Goal: Task Accomplishment & Management: Use online tool/utility

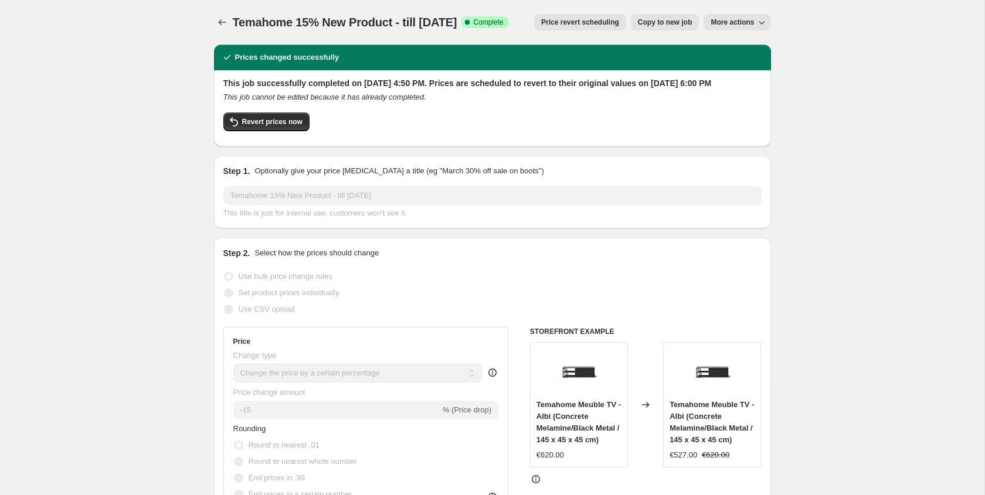
select select "percentage"
click at [672, 28] on button "Copy to new job" at bounding box center [665, 22] width 69 height 16
select select "percentage"
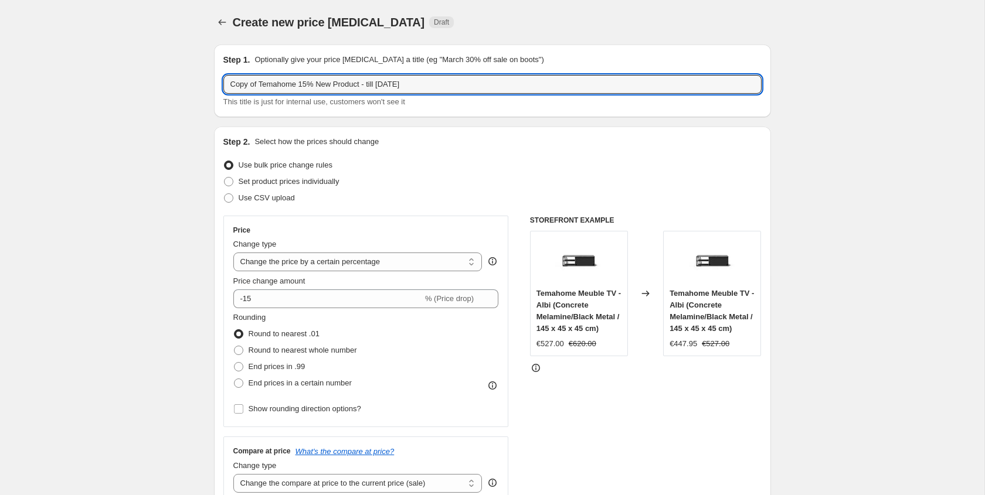
drag, startPoint x: 259, startPoint y: 85, endPoint x: 131, endPoint y: 67, distance: 129.1
click at [334, 86] on input "Temahome 15% New Product - till [DATE]" at bounding box center [492, 84] width 538 height 19
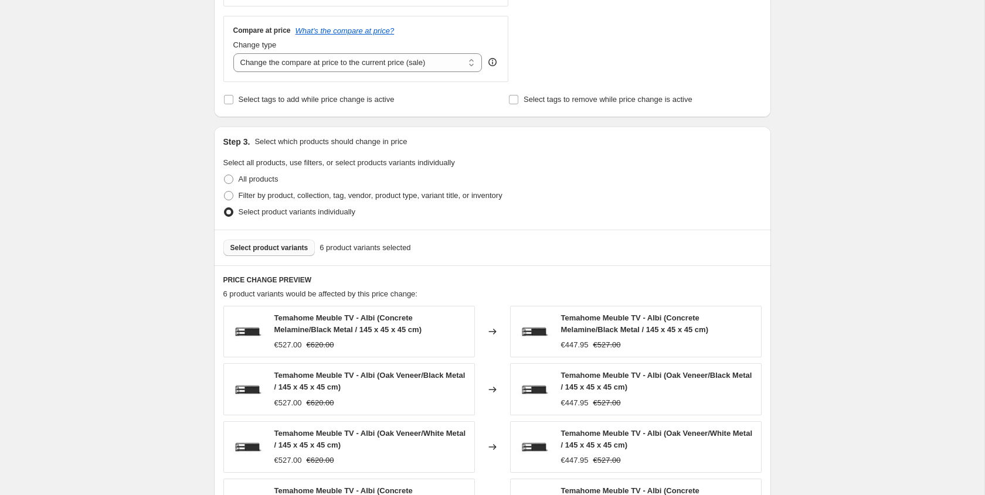
scroll to position [423, 0]
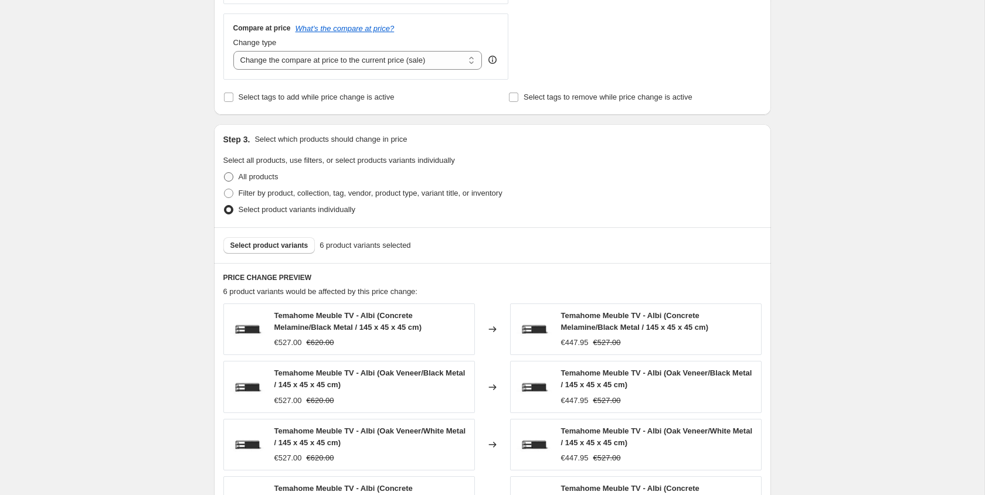
type input "Temahome 15% New Products - till [DATE]"
click at [240, 172] on span "All products" at bounding box center [259, 176] width 40 height 9
click at [225, 172] on input "All products" at bounding box center [224, 172] width 1 height 1
radio input "true"
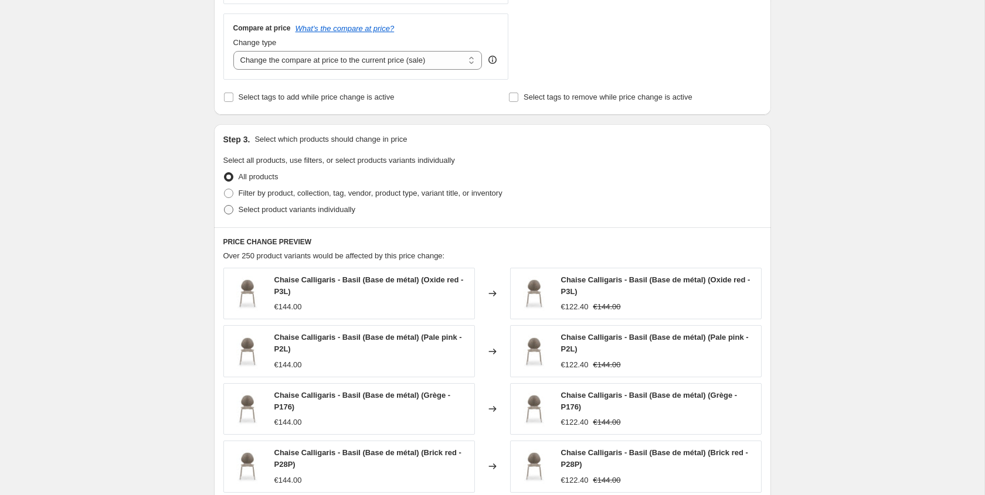
click at [261, 215] on span "Select product variants individually" at bounding box center [297, 210] width 117 height 12
click at [225, 206] on input "Select product variants individually" at bounding box center [224, 205] width 1 height 1
radio input "true"
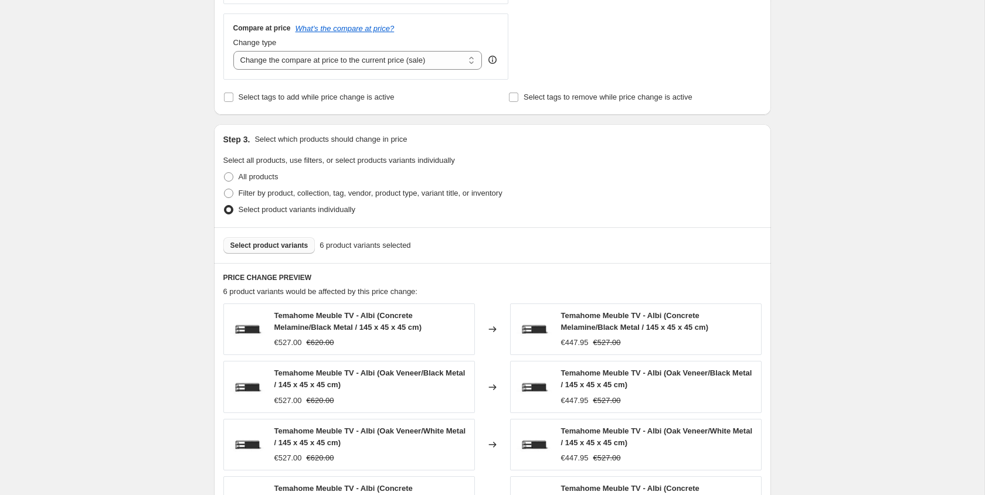
click at [303, 247] on span "Select product variants" at bounding box center [269, 245] width 78 height 9
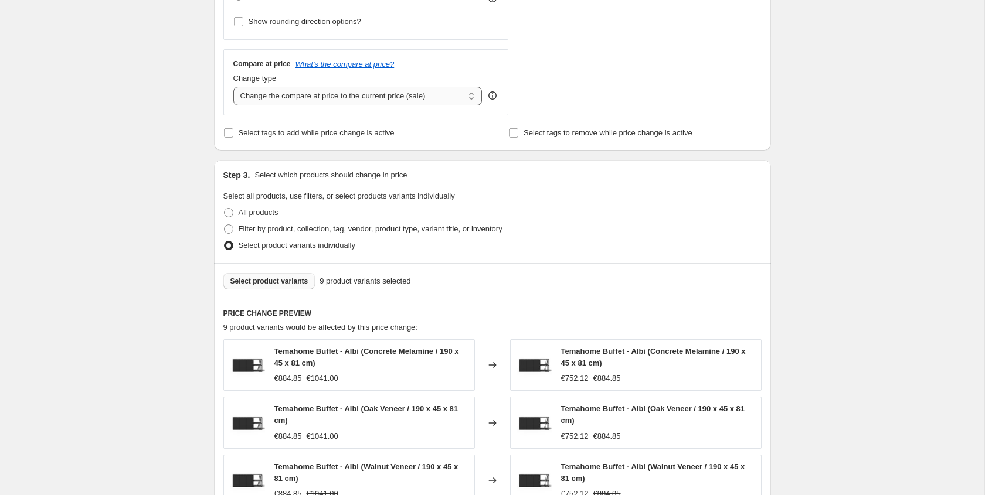
scroll to position [543, 0]
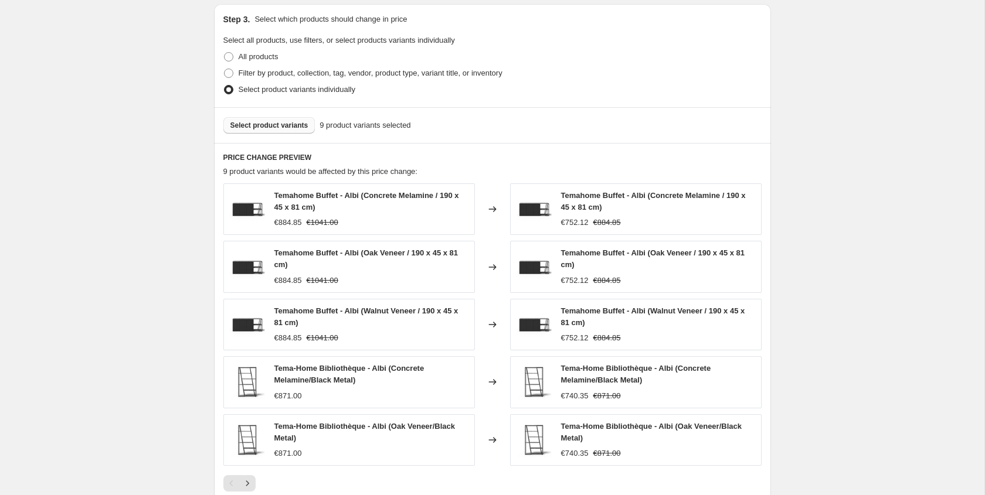
click at [307, 134] on div "Select product variants 9 product variants selected" at bounding box center [492, 125] width 557 height 36
click at [307, 132] on button "Select product variants" at bounding box center [269, 125] width 92 height 16
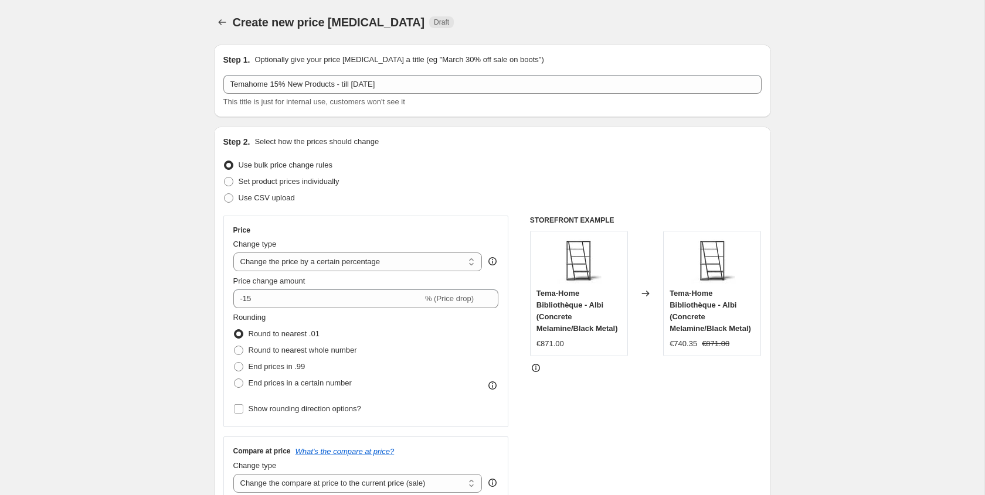
scroll to position [731, 0]
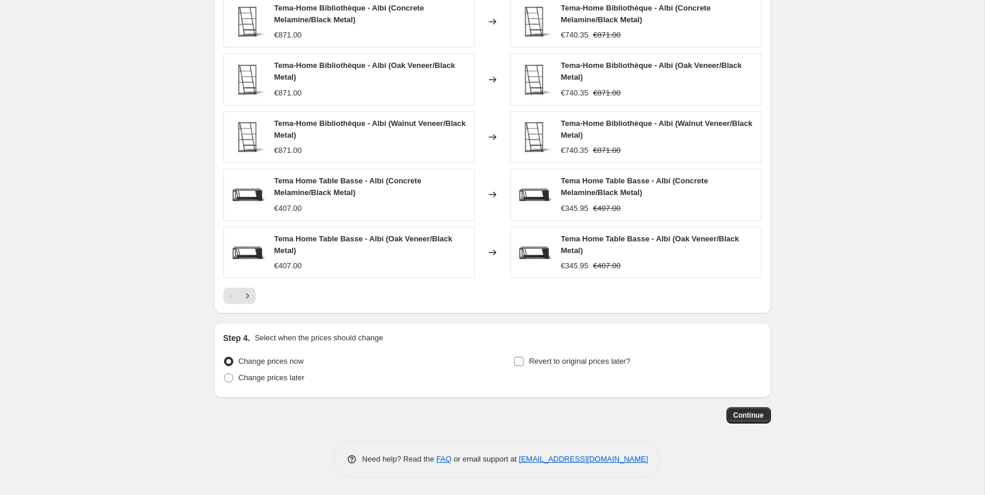
click at [554, 356] on span "Revert to original prices later?" at bounding box center [579, 362] width 101 height 12
click at [524, 357] on input "Revert to original prices later?" at bounding box center [518, 361] width 9 height 9
checkbox input "true"
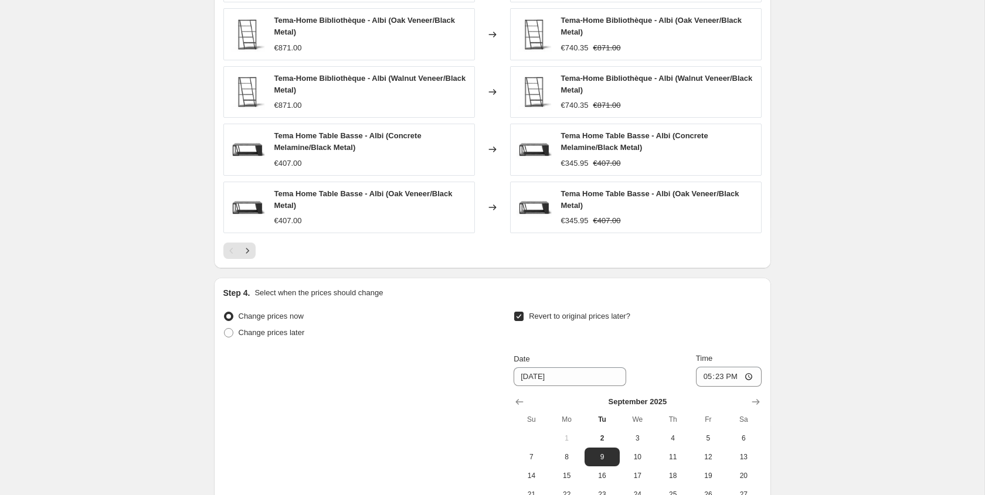
scroll to position [932, 0]
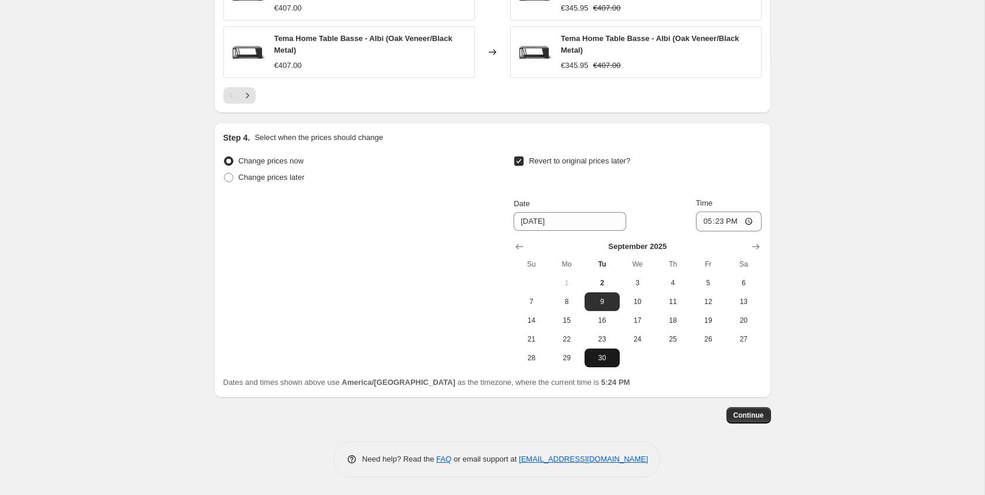
click at [597, 363] on button "30" at bounding box center [602, 358] width 35 height 19
type input "[DATE]"
click at [712, 225] on input "17:23" at bounding box center [729, 222] width 66 height 20
click at [703, 224] on input "17:23" at bounding box center [729, 222] width 66 height 20
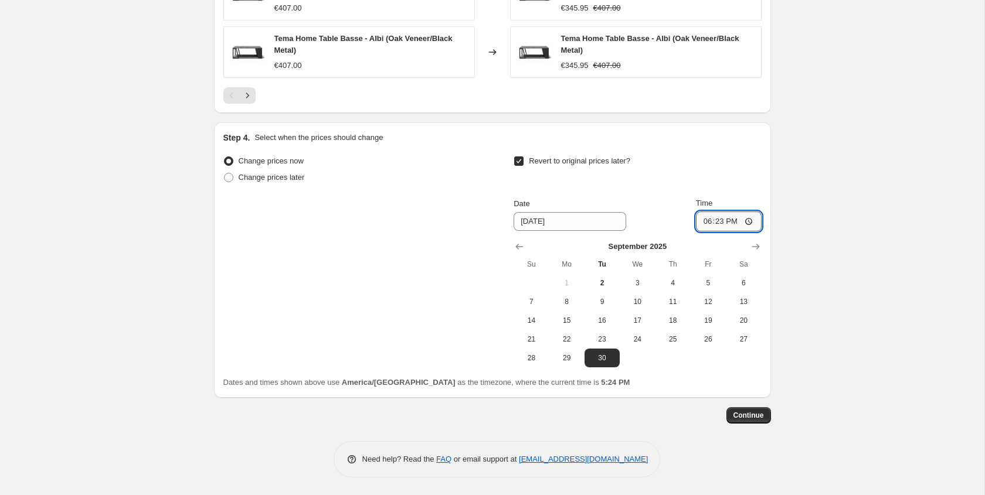
type input "18:00"
click at [756, 422] on button "Continue" at bounding box center [748, 415] width 45 height 16
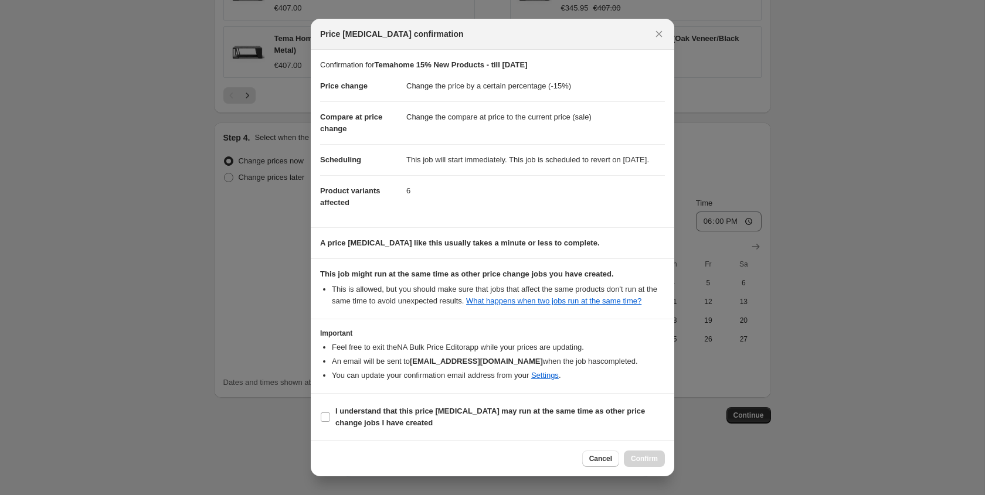
scroll to position [22, 0]
click at [396, 414] on b "I understand that this price [MEDICAL_DATA] may run at the same time as other p…" at bounding box center [490, 417] width 310 height 21
click at [330, 414] on input "I understand that this price [MEDICAL_DATA] may run at the same time as other p…" at bounding box center [325, 417] width 9 height 9
checkbox input "true"
click at [646, 454] on button "Confirm" at bounding box center [644, 459] width 41 height 16
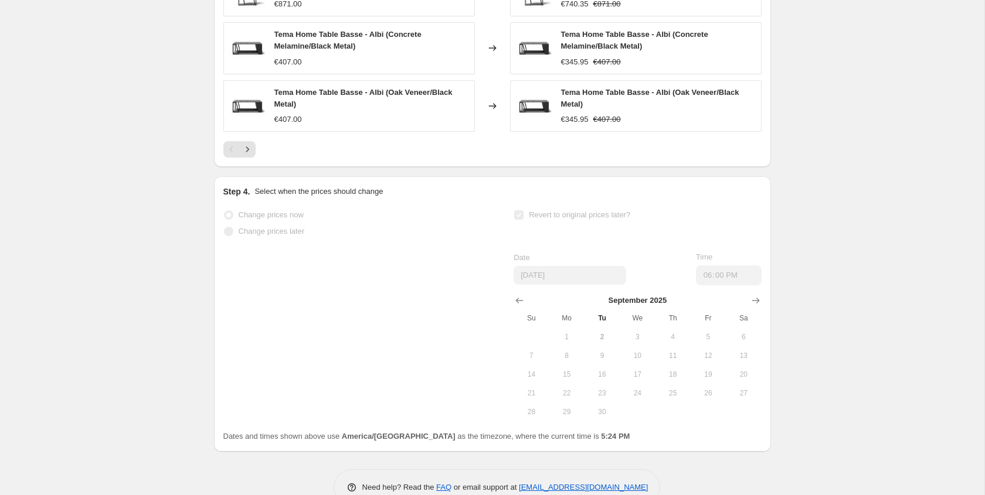
scroll to position [962, 0]
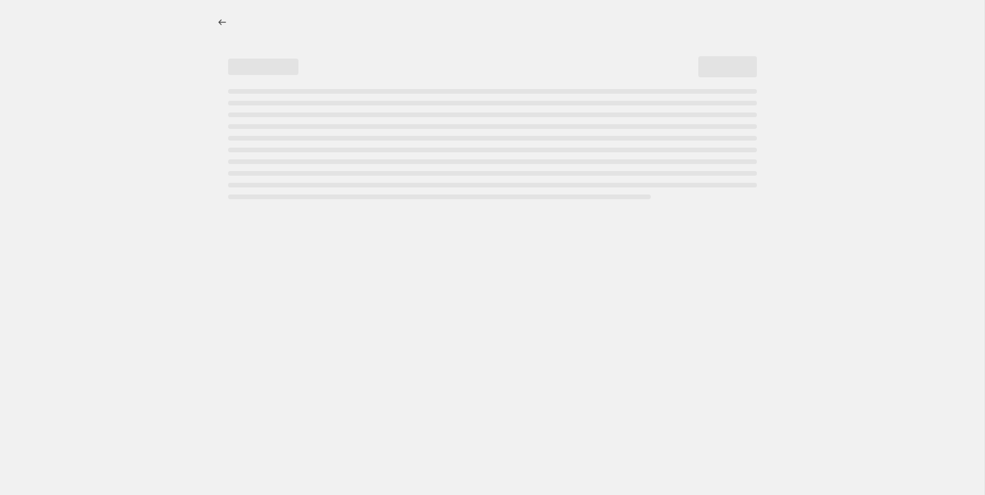
select select "percentage"
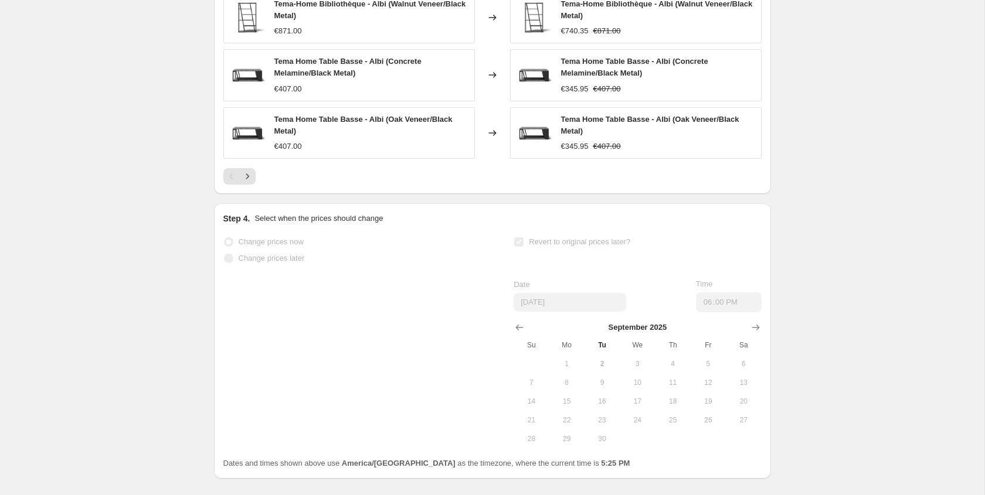
scroll to position [0, 0]
